Goal: Information Seeking & Learning: Learn about a topic

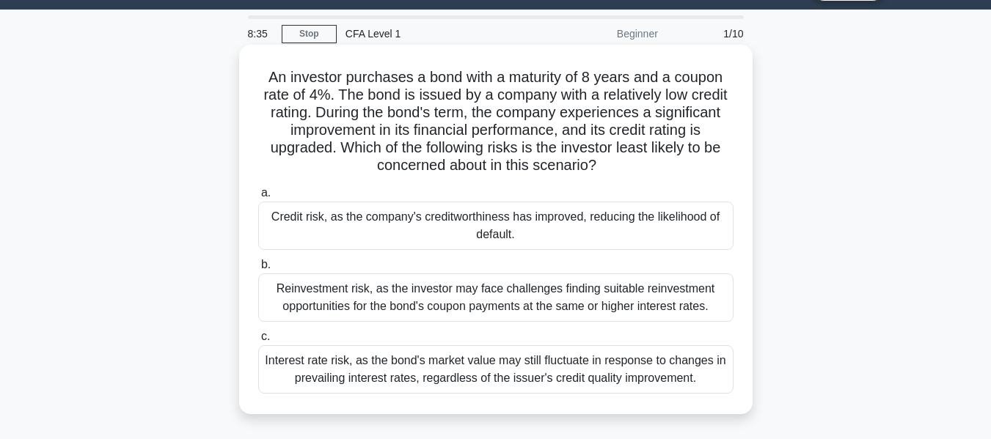
scroll to position [73, 0]
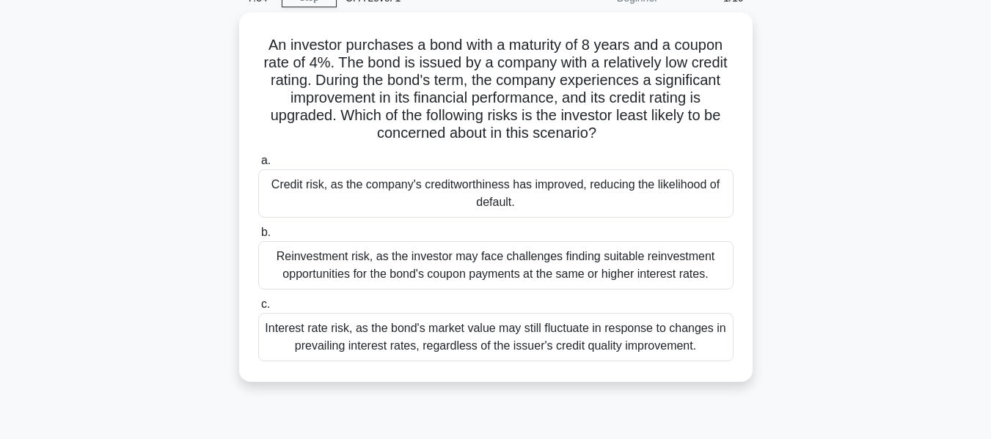
click at [142, 266] on div "An investor purchases a bond with a maturity of 8 years and a coupon rate of 4%…" at bounding box center [496, 205] width 836 height 387
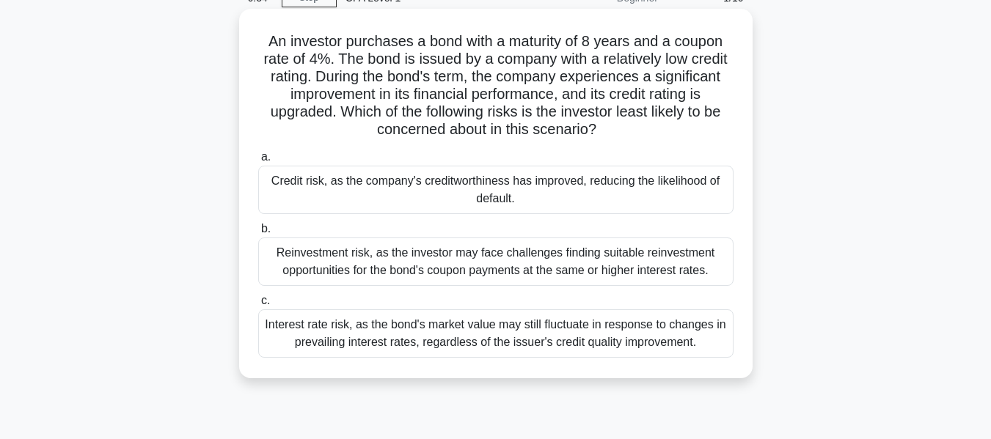
click at [442, 182] on div "Credit risk, as the company's creditworthiness has improved, reducing the likel…" at bounding box center [495, 190] width 475 height 48
click at [258, 162] on input "a. Credit risk, as the company's creditworthiness has improved, reducing the li…" at bounding box center [258, 158] width 0 height 10
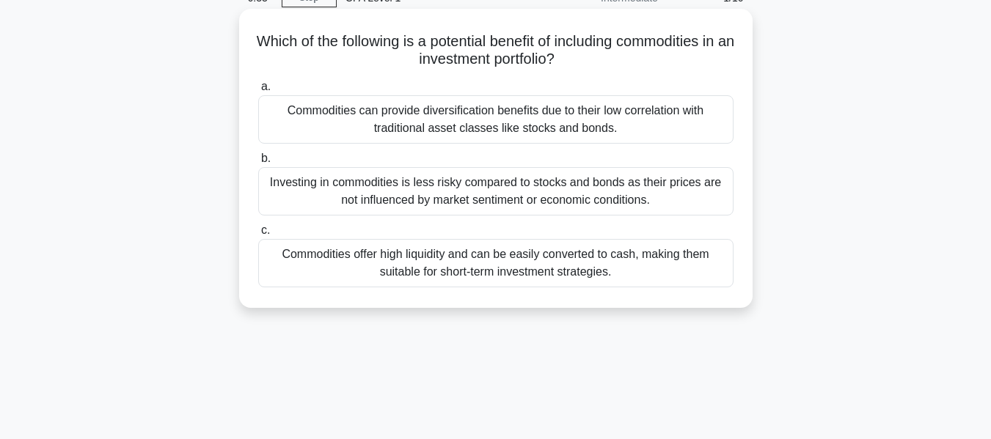
scroll to position [3, 0]
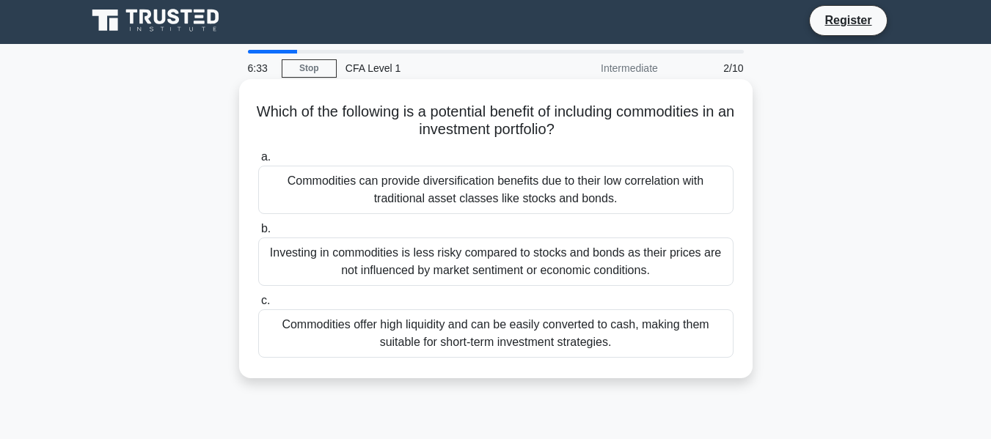
click at [414, 134] on div "Which of the following is a potential benefit of including commodities in an in…" at bounding box center [496, 229] width 502 height 288
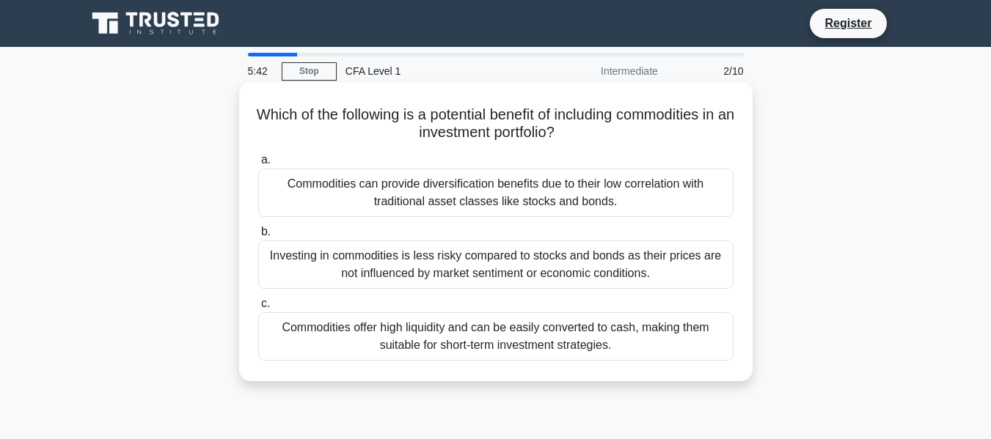
click at [473, 270] on div "Investing in commodities is less risky compared to stocks and bonds as their pr…" at bounding box center [495, 265] width 475 height 48
click at [258, 237] on input "b. Investing in commodities is less risky compared to stocks and bonds as their…" at bounding box center [258, 232] width 0 height 10
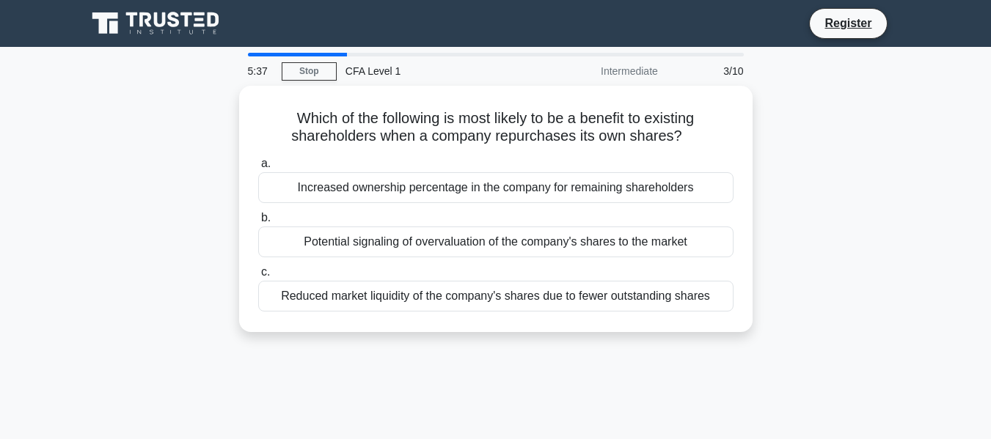
click at [75, 136] on main "5:37 Stop CFA Level 1 Intermediate 3/10 Which of the following is most likely t…" at bounding box center [495, 419] width 991 height 745
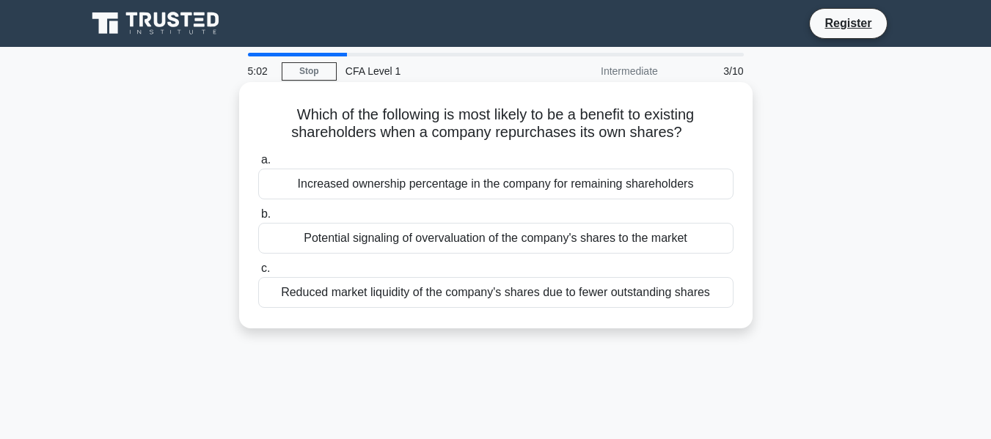
click at [444, 240] on div "Potential signaling of overvaluation of the company's shares to the market" at bounding box center [495, 238] width 475 height 31
click at [258, 219] on input "b. Potential signaling of overvaluation of the company's shares to the market" at bounding box center [258, 215] width 0 height 10
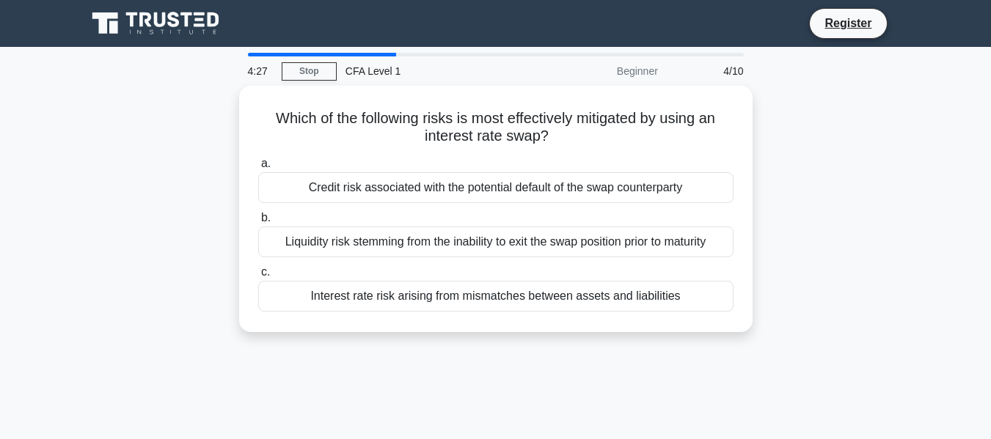
click at [373, 365] on div "4:27 Stop CFA Level 1 Beginner 4/10 Which of the following risks is most effect…" at bounding box center [496, 420] width 836 height 734
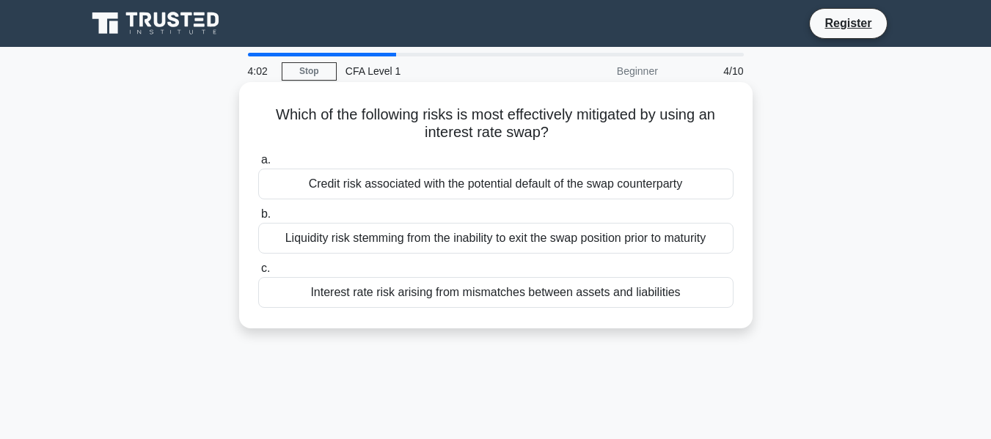
click at [465, 241] on div "Liquidity risk stemming from the inability to exit the swap position prior to m…" at bounding box center [495, 238] width 475 height 31
click at [258, 219] on input "b. Liquidity risk stemming from the inability to exit the swap position prior t…" at bounding box center [258, 215] width 0 height 10
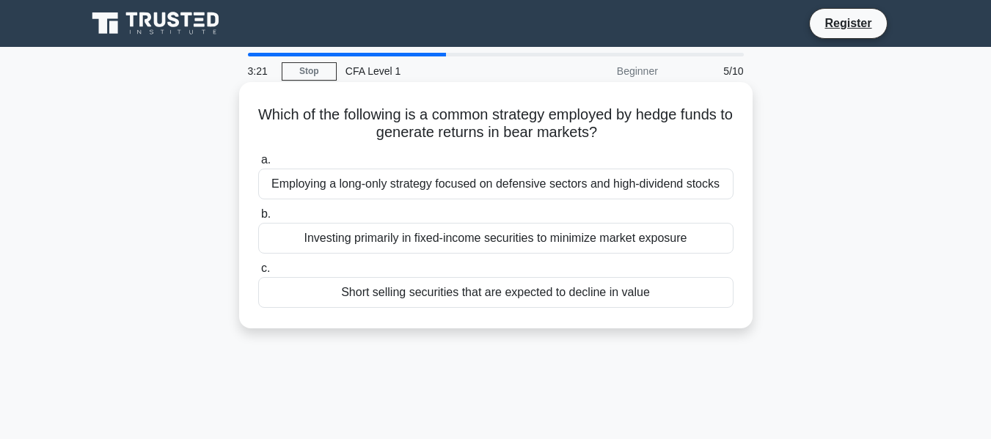
click at [373, 239] on div "Investing primarily in fixed-income securities to minimize market exposure" at bounding box center [495, 238] width 475 height 31
click at [258, 219] on input "b. Investing primarily in fixed-income securities to minimize market exposure" at bounding box center [258, 215] width 0 height 10
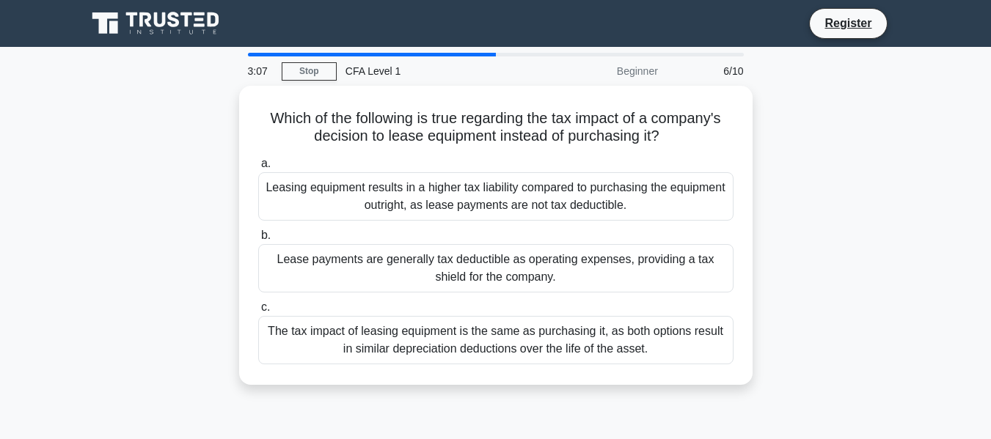
click at [139, 159] on div "Which of the following is true regarding the tax impact of a company's decision…" at bounding box center [496, 244] width 836 height 317
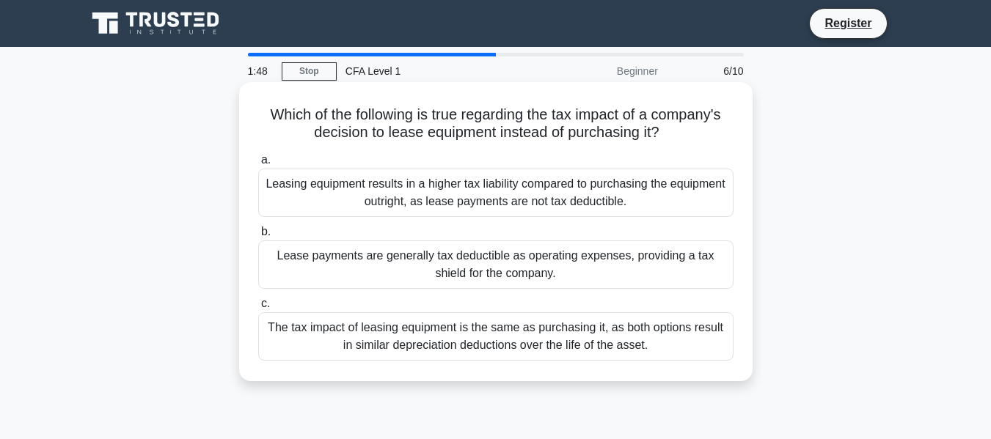
click at [420, 340] on div "The tax impact of leasing equipment is the same as purchasing it, as both optio…" at bounding box center [495, 337] width 475 height 48
click at [258, 309] on input "c. The tax impact of leasing equipment is the same as purchasing it, as both op…" at bounding box center [258, 304] width 0 height 10
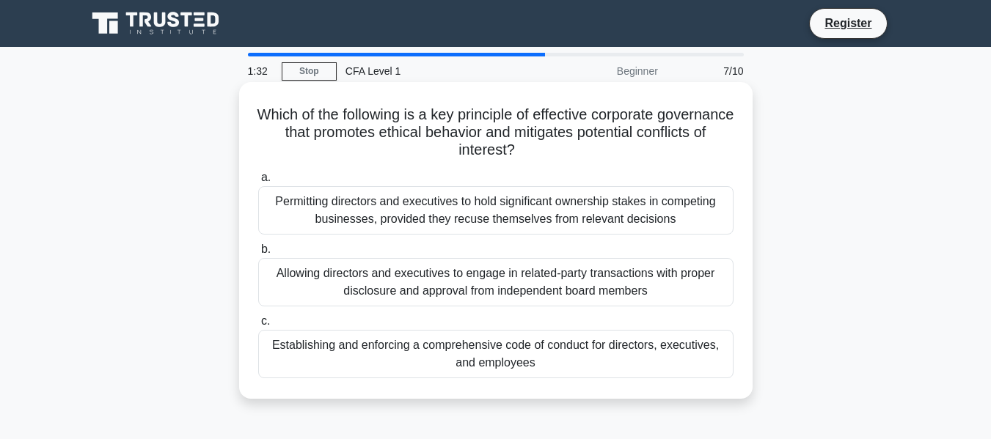
click at [522, 339] on div "Establishing and enforcing a comprehensive code of conduct for directors, execu…" at bounding box center [495, 354] width 475 height 48
click at [258, 326] on input "c. Establishing and enforcing a comprehensive code of conduct for directors, ex…" at bounding box center [258, 322] width 0 height 10
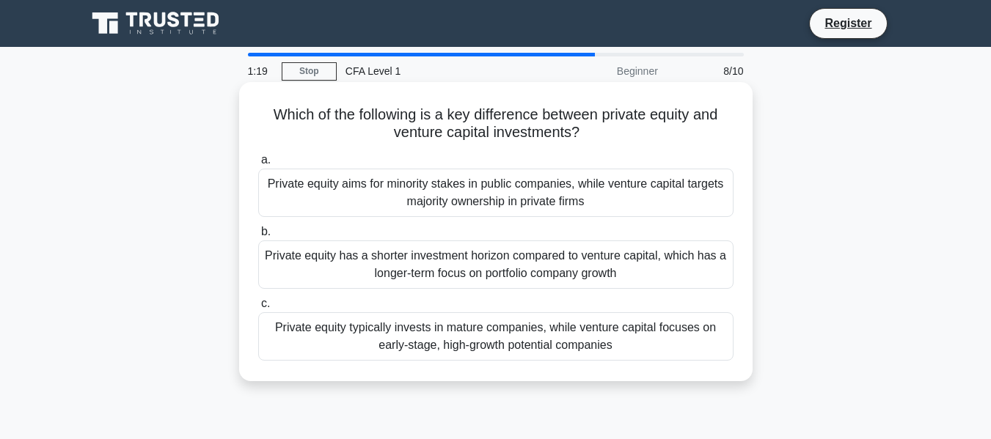
click at [495, 346] on div "Private equity typically invests in mature companies, while venture capital foc…" at bounding box center [495, 337] width 475 height 48
click at [459, 337] on div "Private equity typically invests in mature companies, while venture capital foc…" at bounding box center [495, 337] width 475 height 48
click at [258, 309] on input "c. Private equity typically invests in mature companies, while venture capital …" at bounding box center [258, 304] width 0 height 10
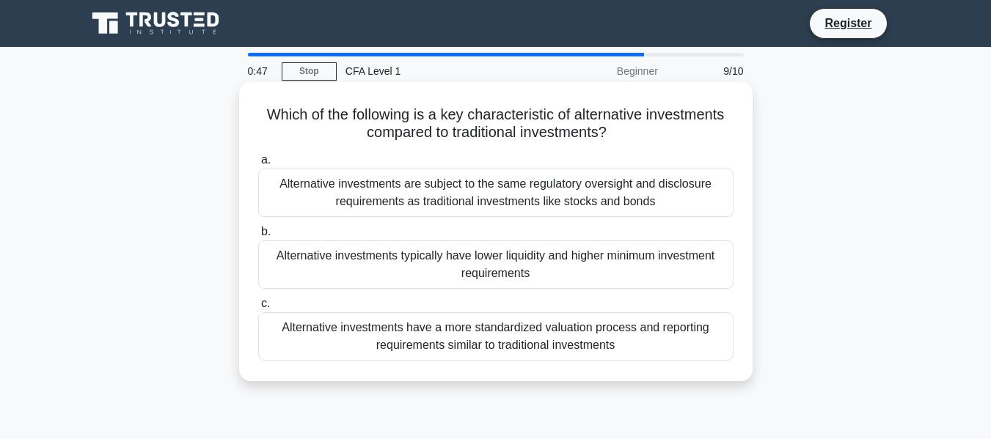
click at [485, 268] on div "Alternative investments typically have lower liquidity and higher minimum inves…" at bounding box center [495, 265] width 475 height 48
click at [258, 237] on input "b. Alternative investments typically have lower liquidity and higher minimum in…" at bounding box center [258, 232] width 0 height 10
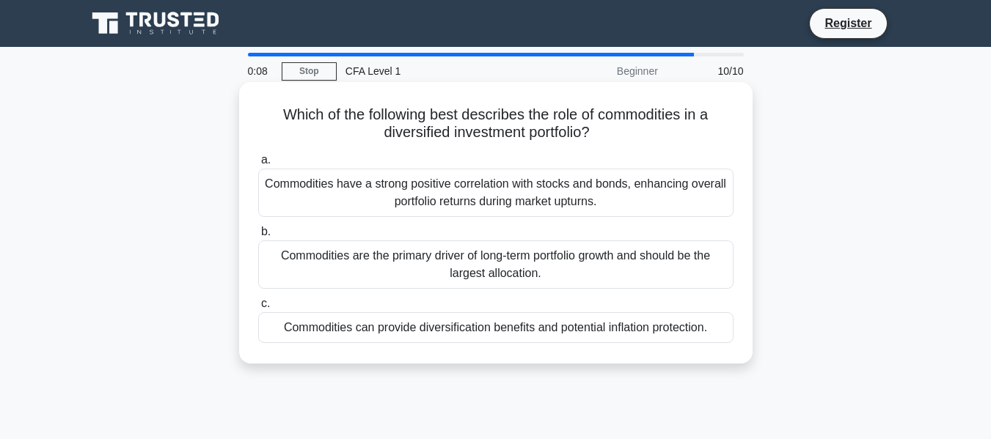
click at [445, 199] on div "Commodities have a strong positive correlation with stocks and bonds, enhancing…" at bounding box center [495, 193] width 475 height 48
click at [258, 165] on input "a. Commodities have a strong positive correlation with stocks and bonds, enhanc…" at bounding box center [258, 161] width 0 height 10
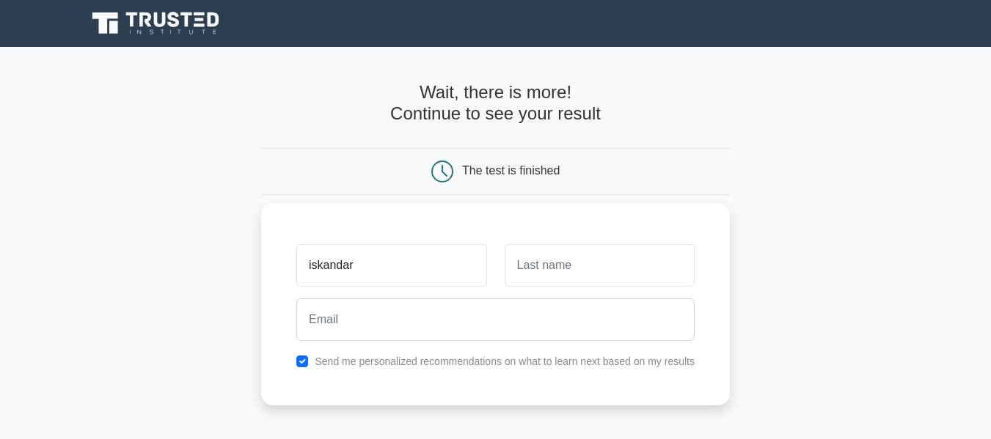
type input "iskandar"
type input "usmonov"
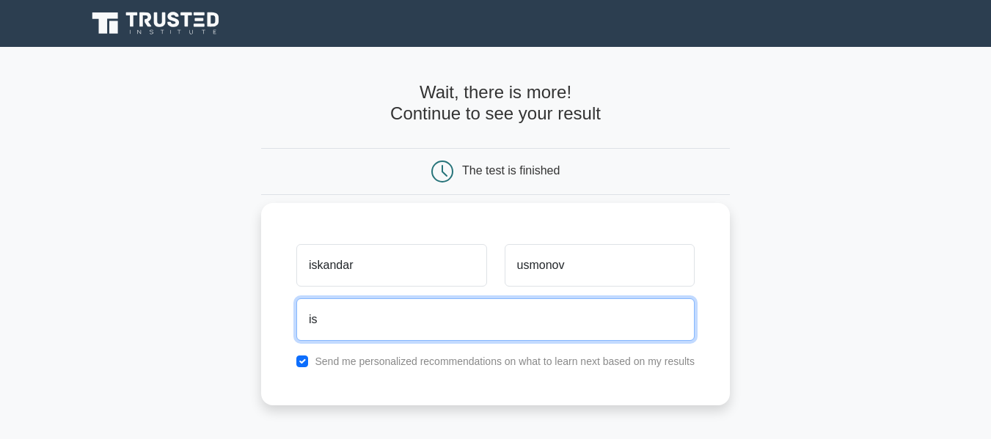
type input "iskandarbek9527@gmail.com"
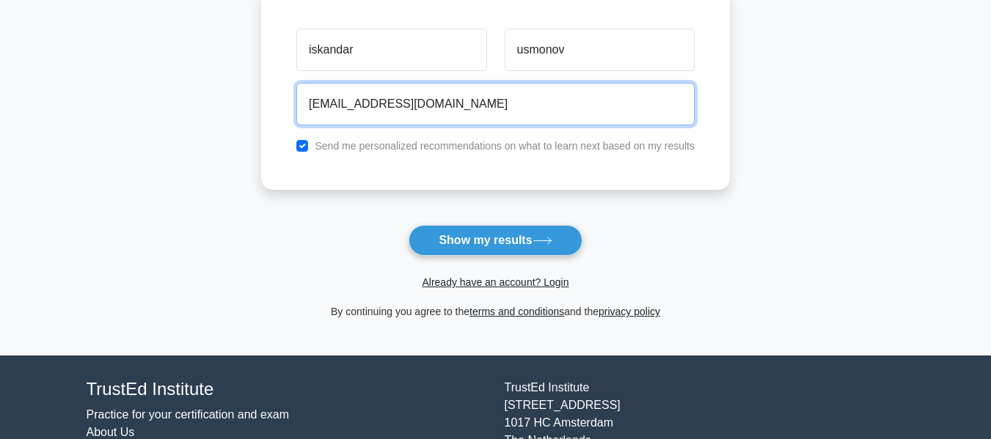
scroll to position [220, 0]
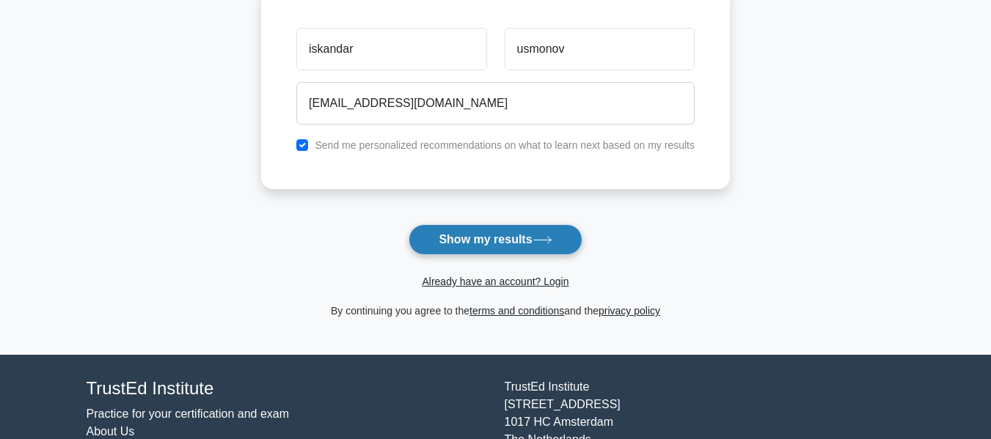
click at [516, 232] on button "Show my results" at bounding box center [495, 240] width 173 height 31
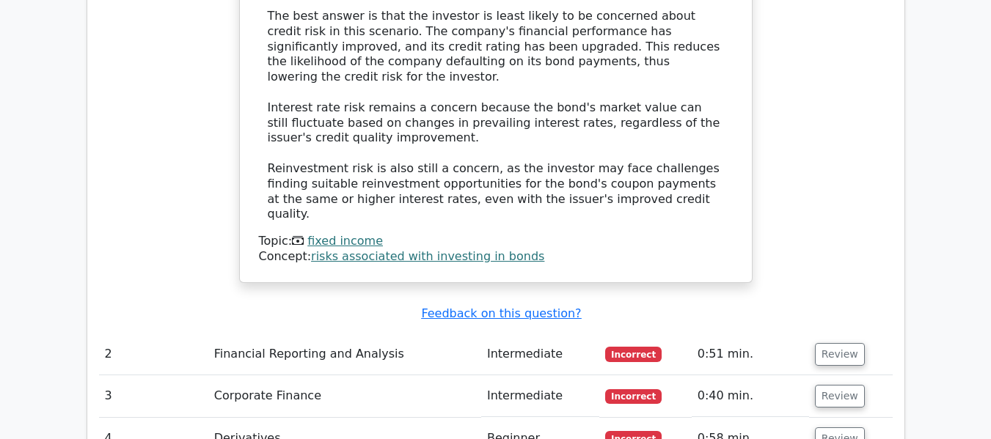
scroll to position [1641, 0]
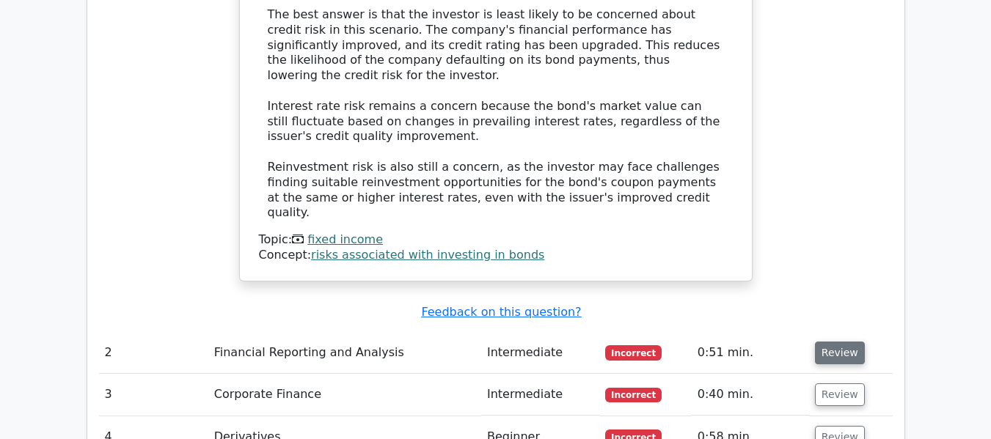
click at [822, 342] on button "Review" at bounding box center [840, 353] width 50 height 23
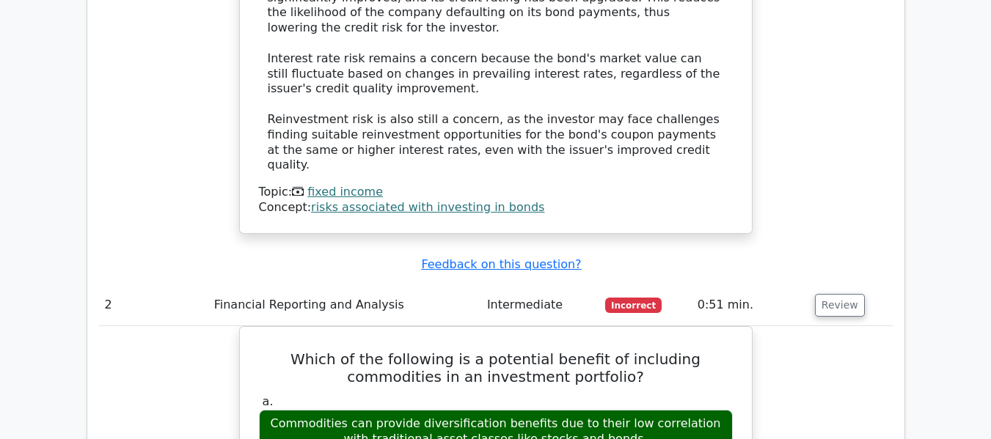
scroll to position [1715, 0]
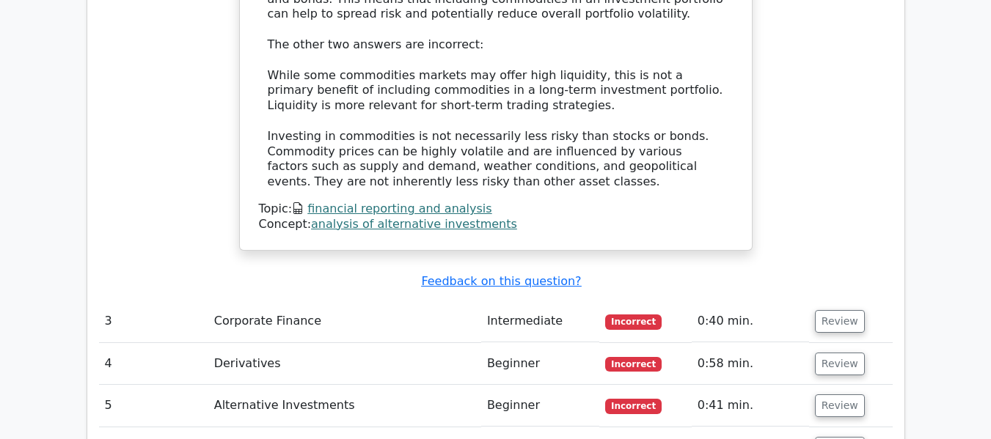
scroll to position [2448, 0]
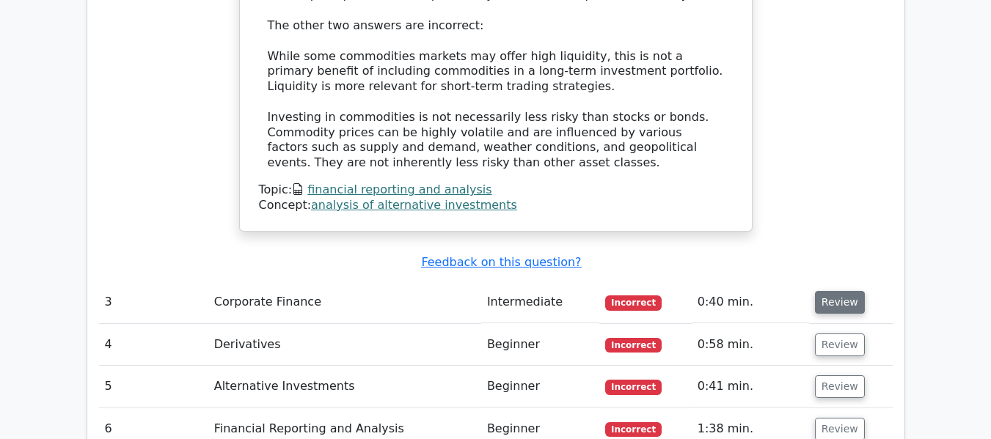
click at [841, 291] on button "Review" at bounding box center [840, 302] width 50 height 23
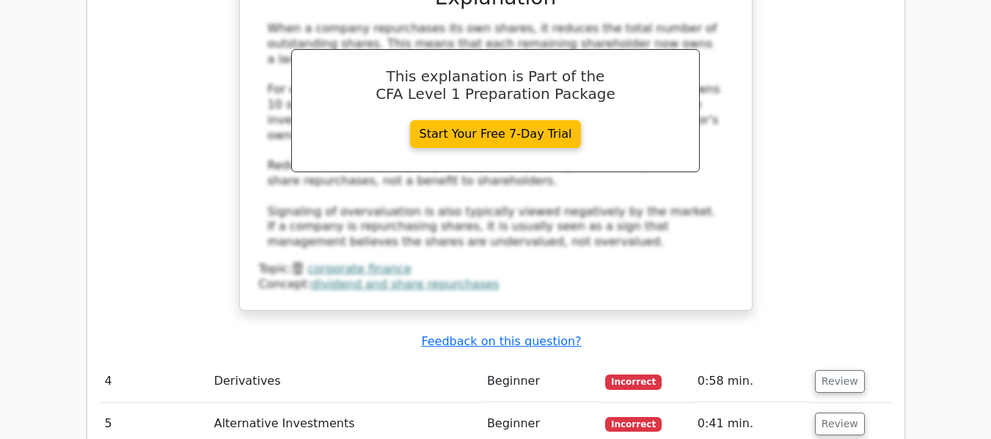
scroll to position [3035, 0]
click at [837, 370] on button "Review" at bounding box center [840, 381] width 50 height 23
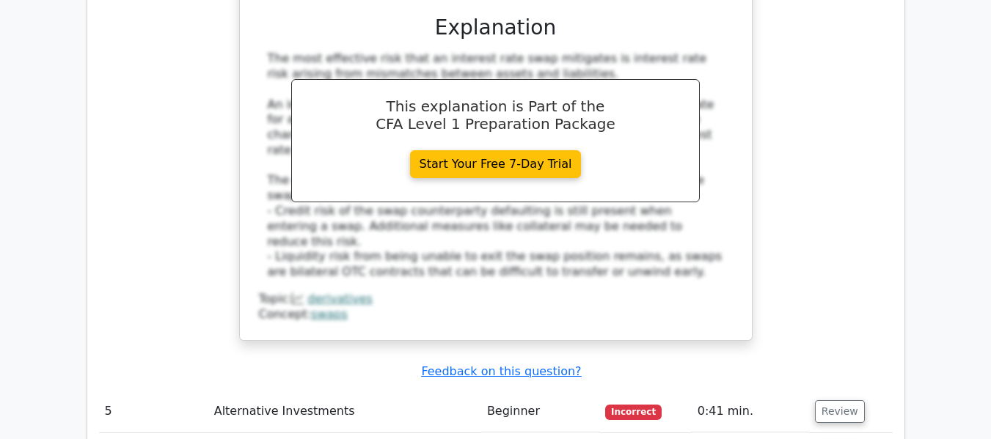
scroll to position [3696, 0]
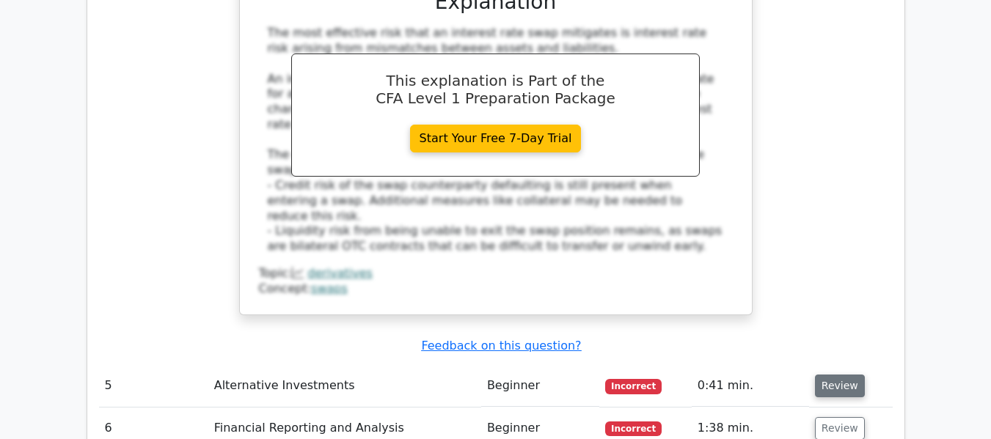
drag, startPoint x: 830, startPoint y: 160, endPoint x: 825, endPoint y: 169, distance: 9.8
click at [830, 375] on button "Review" at bounding box center [840, 386] width 50 height 23
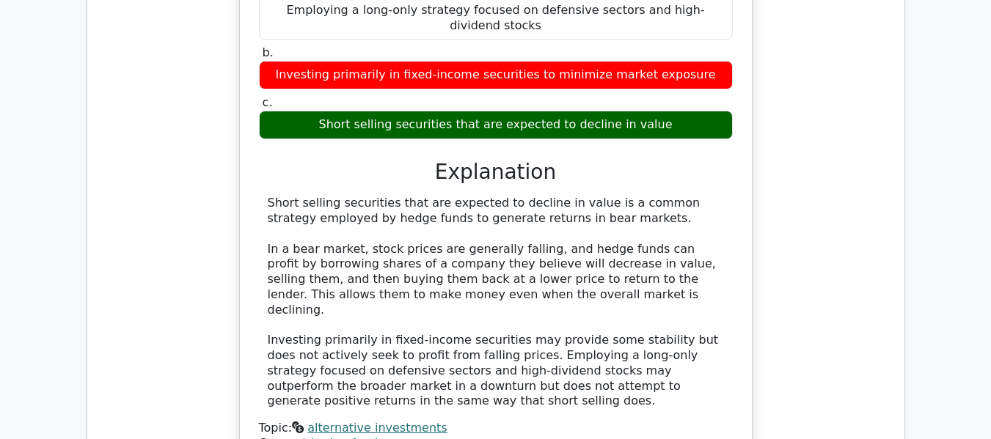
scroll to position [4283, 0]
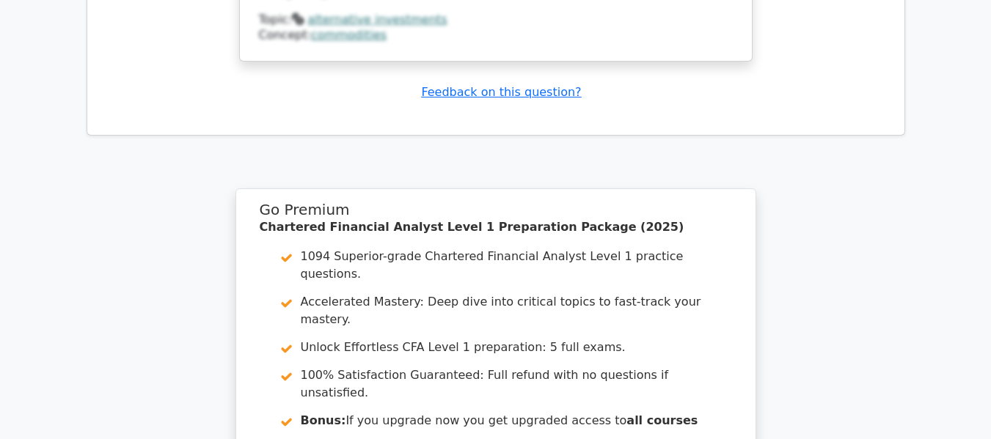
scroll to position [6234, 0]
